Goal: Find specific page/section: Find specific page/section

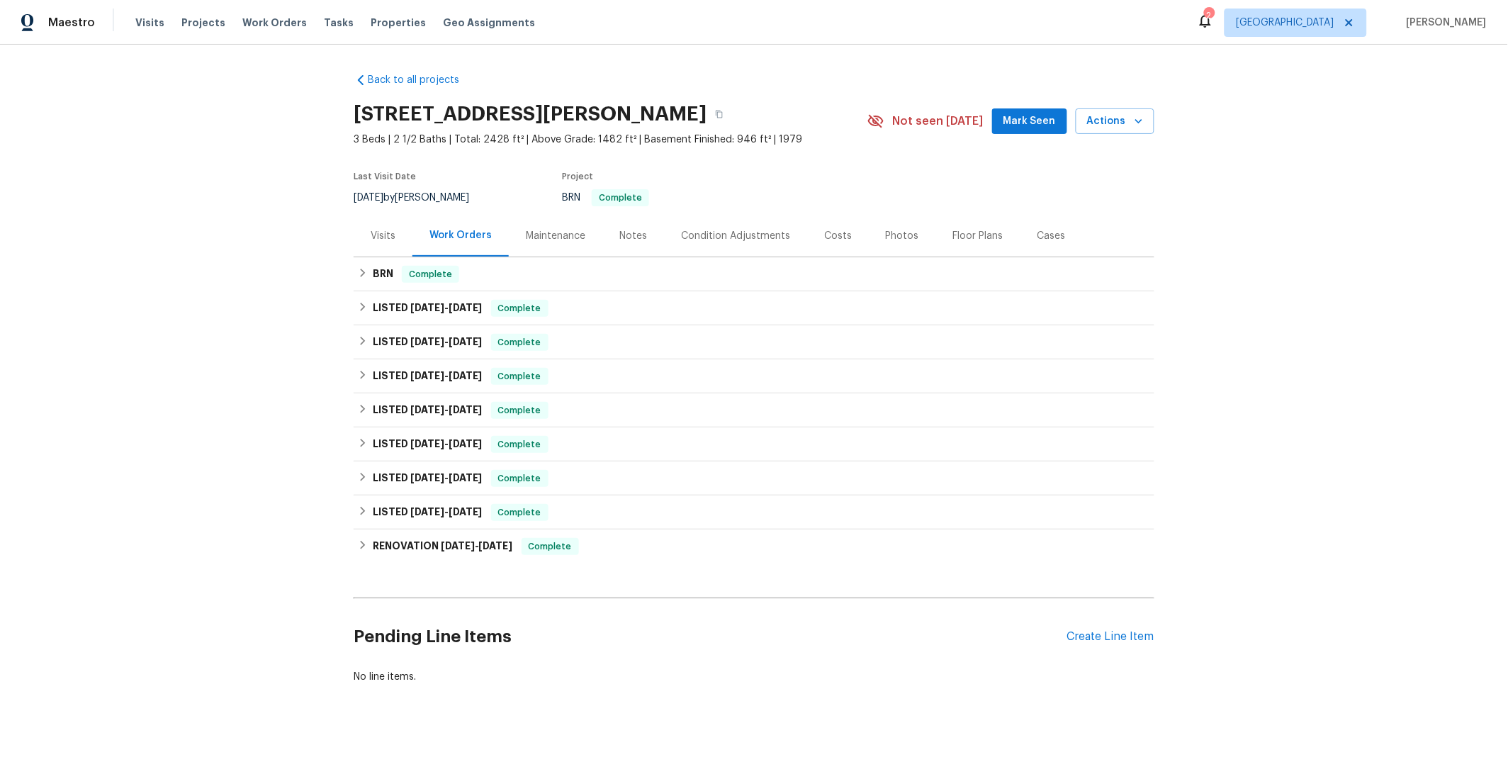
click at [810, 240] on div "Costs" at bounding box center [838, 236] width 62 height 42
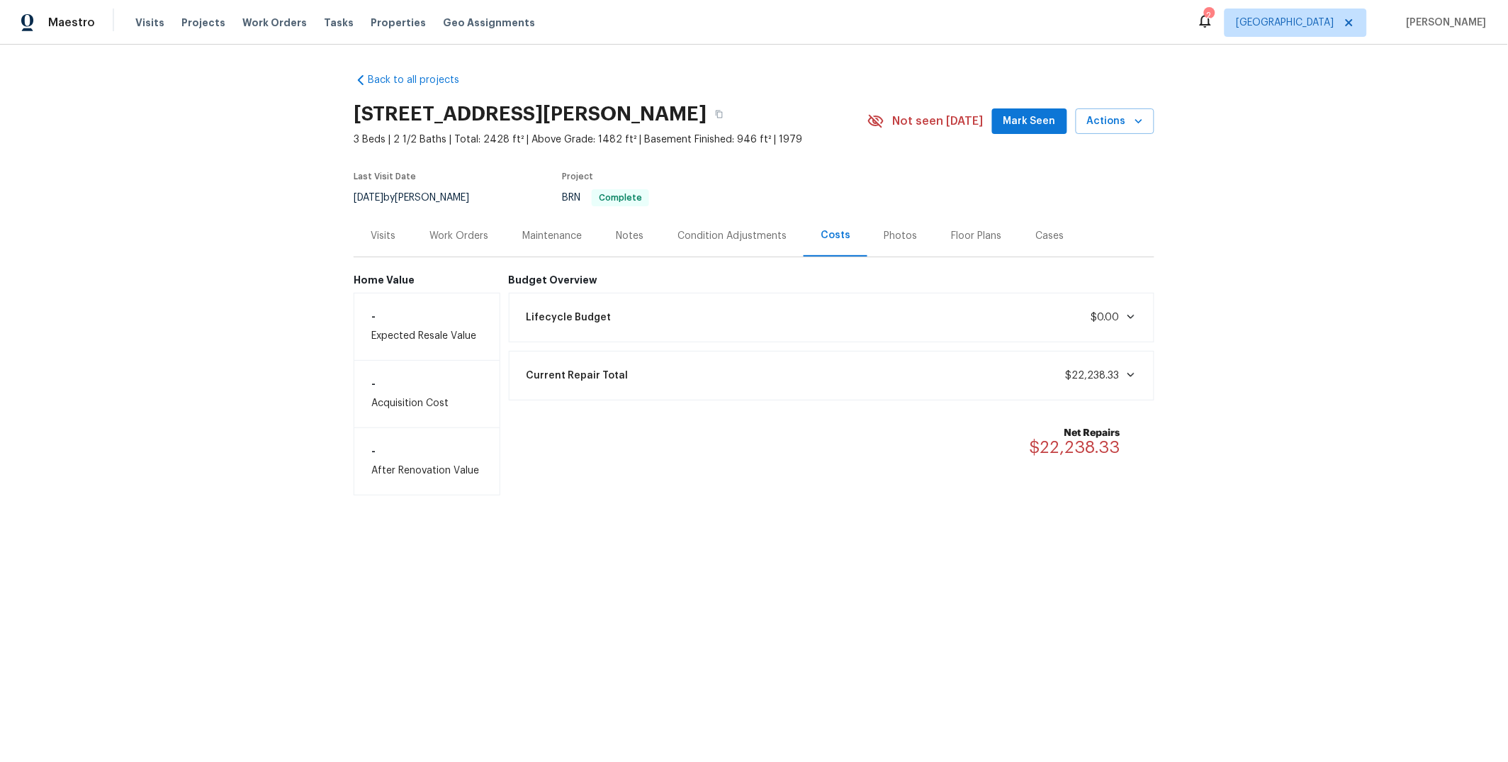
click at [895, 375] on div "Current Repair Total $22,238.33" at bounding box center [832, 375] width 628 height 31
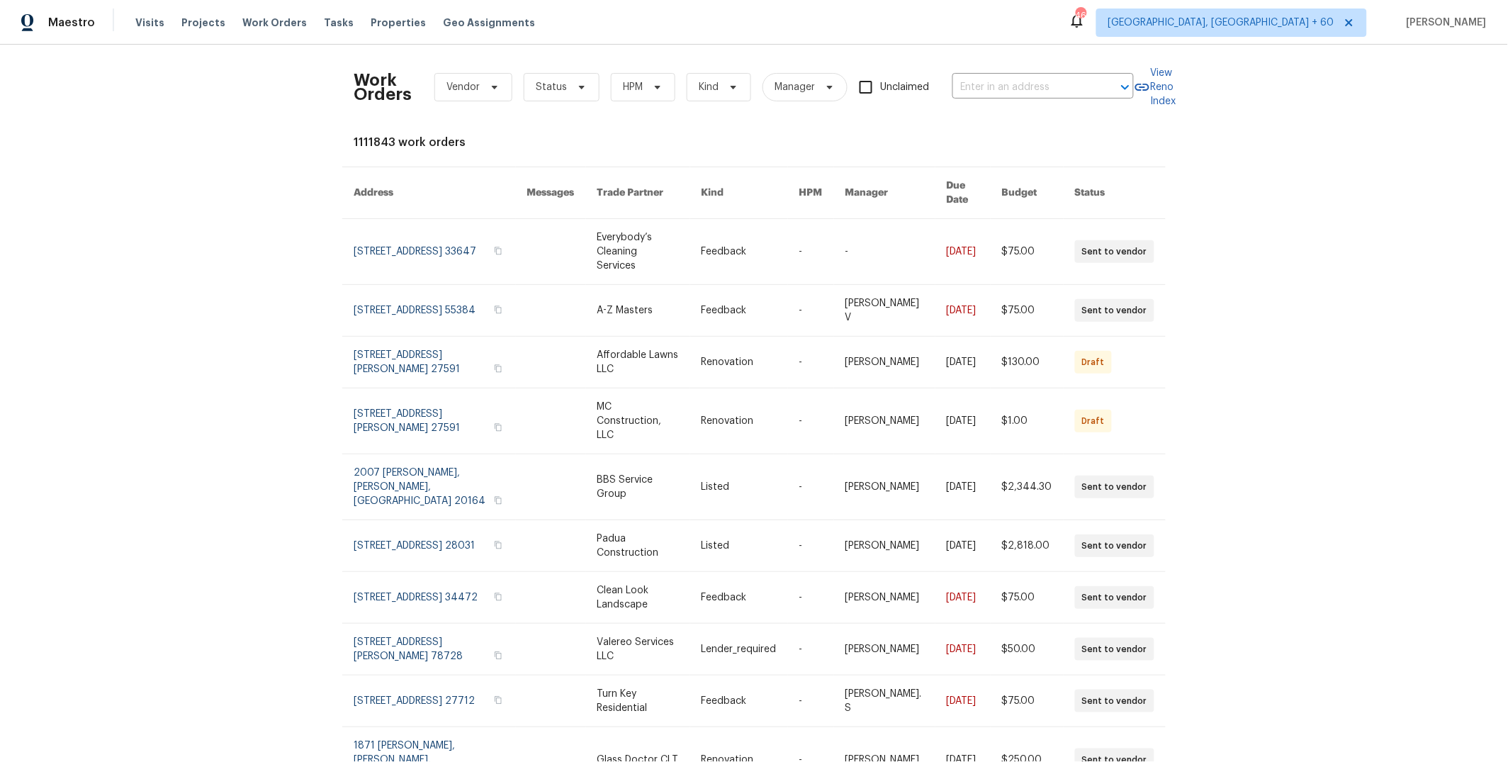
click at [461, 84] on span "Vendor" at bounding box center [462, 87] width 33 height 14
type input "basic"
click at [528, 201] on div "Basic Construction INC - STL" at bounding box center [503, 204] width 135 height 14
